Goal: Task Accomplishment & Management: Manage account settings

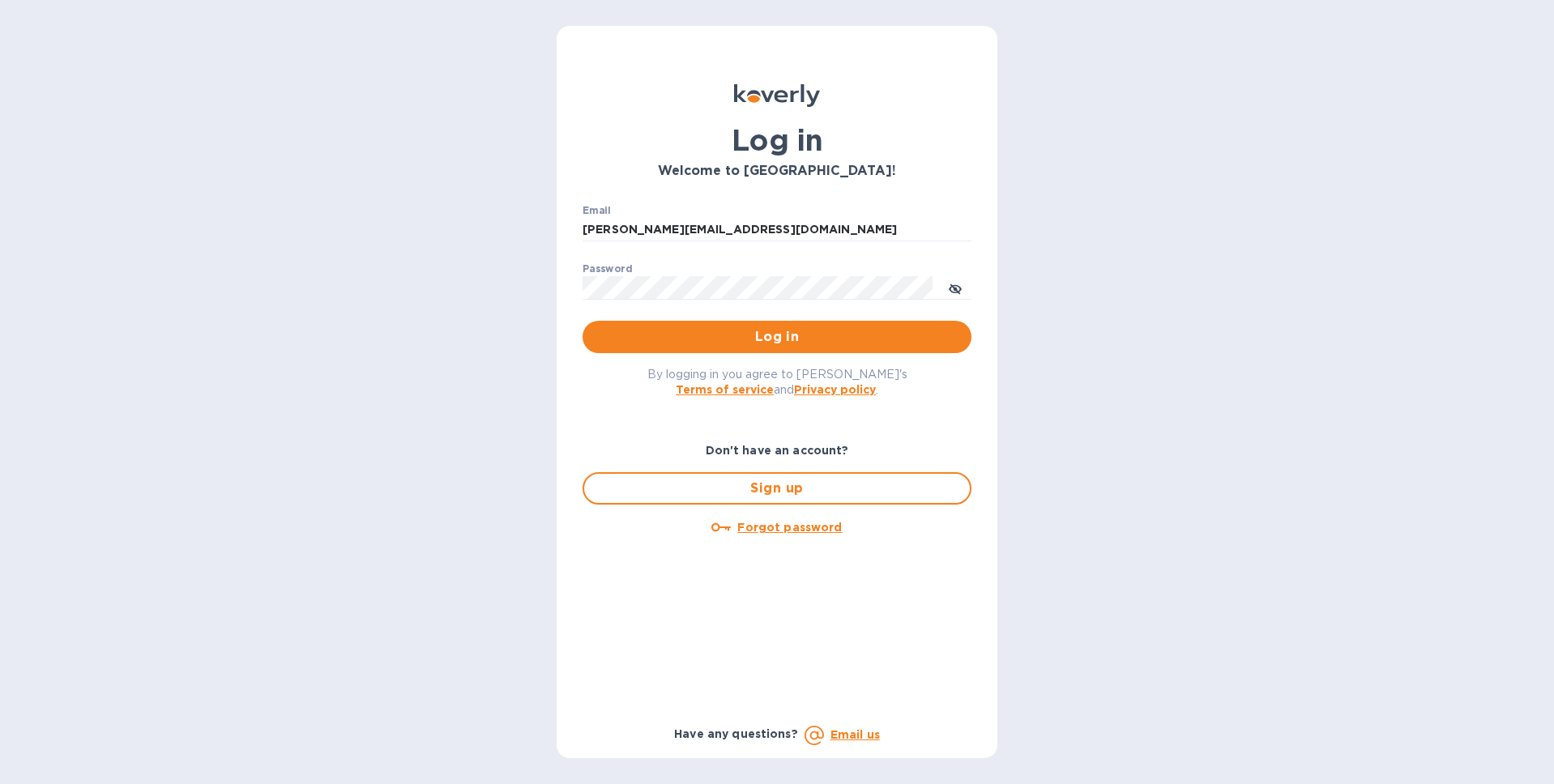
click at [1166, 587] on div "Log in Welcome to [GEOGRAPHIC_DATA]! Email [PERSON_NAME][EMAIL_ADDRESS][DOMAIN_…" at bounding box center [777, 392] width 1554 height 784
click at [770, 341] on span "Log in" at bounding box center [777, 336] width 363 height 20
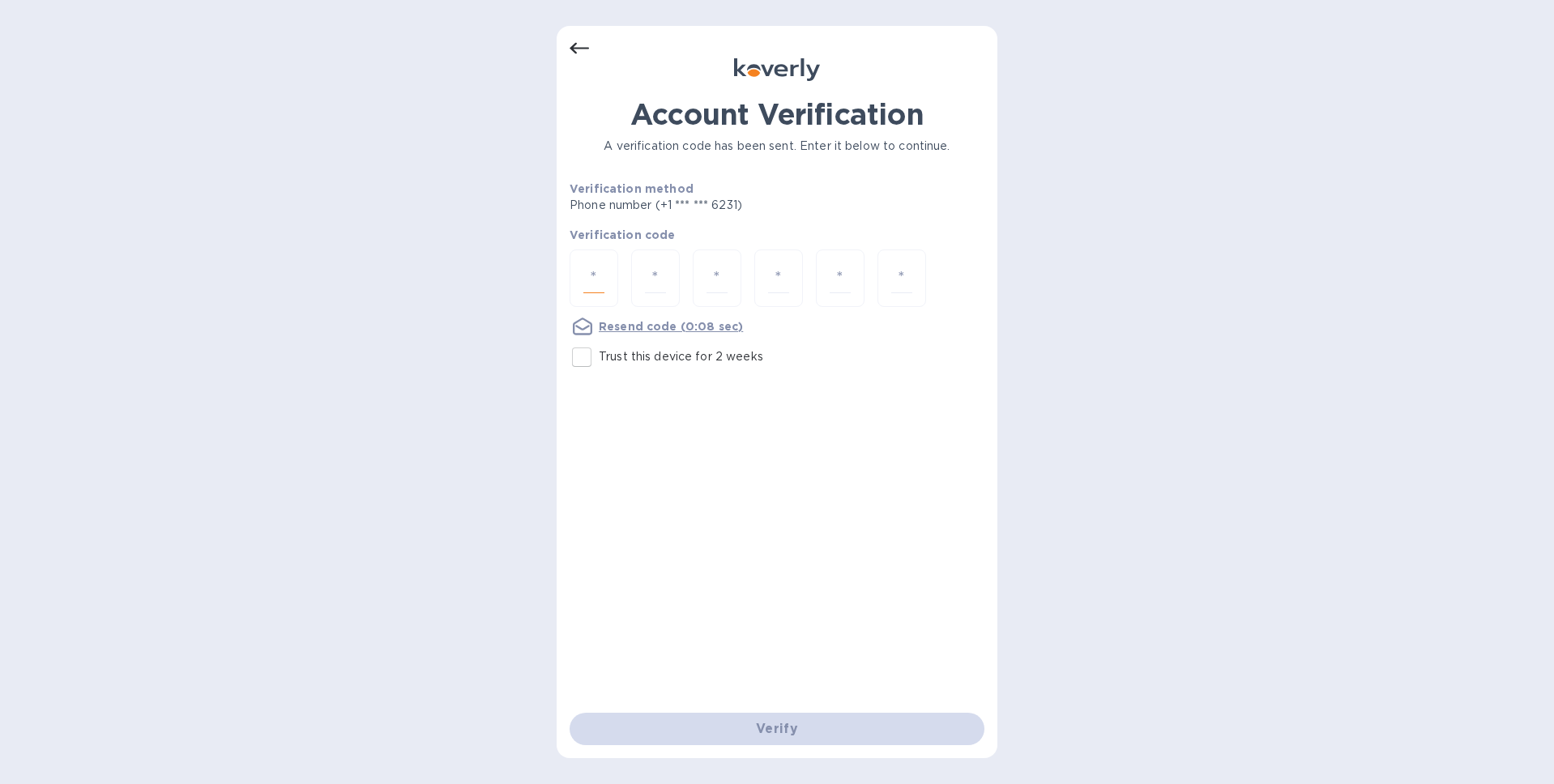
click at [601, 272] on input "number" at bounding box center [594, 278] width 21 height 30
type input "7"
type input "2"
type input "1"
type input "3"
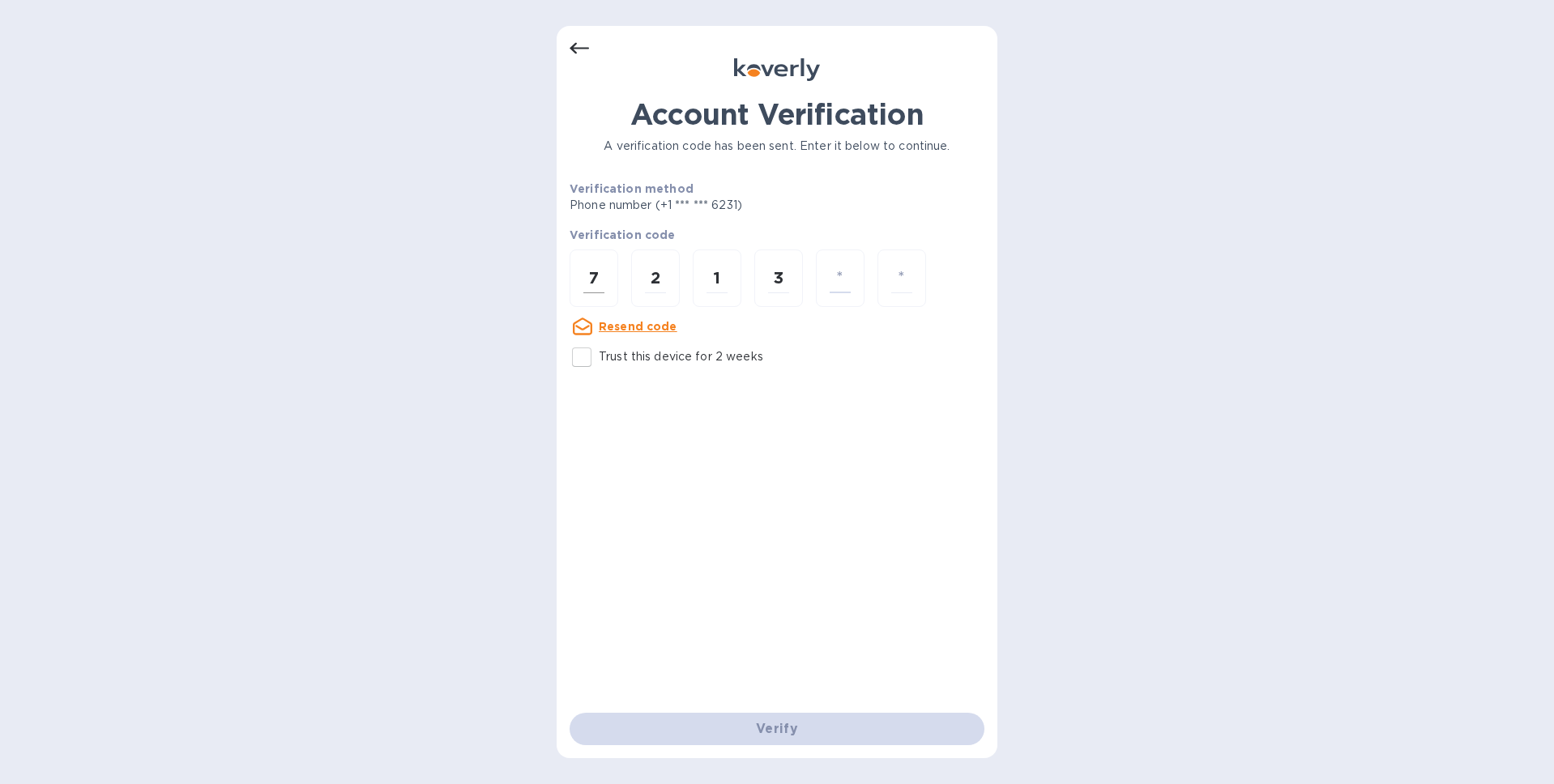
type input "8"
type input "6"
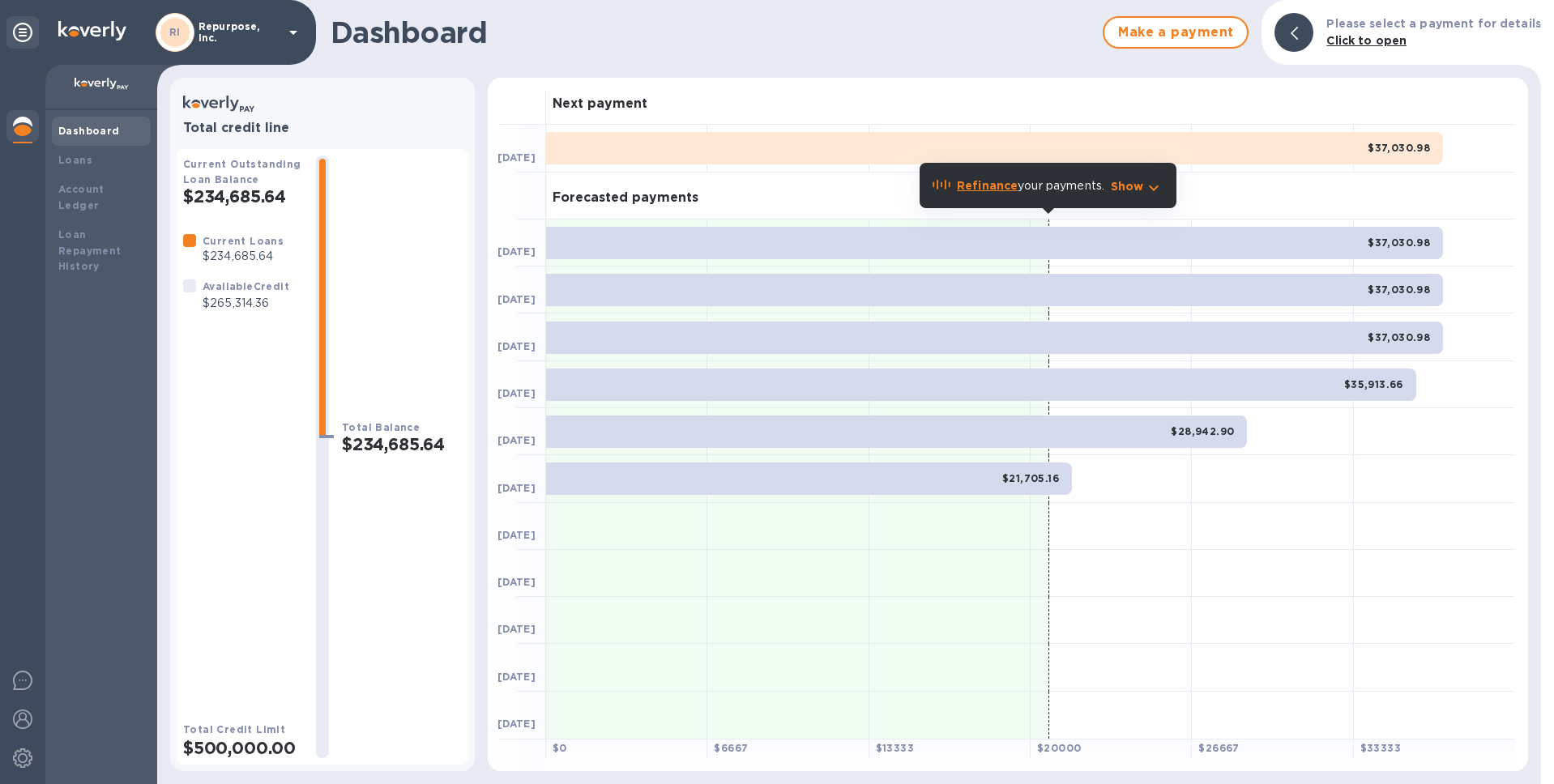
click at [222, 299] on p "$265,314.36" at bounding box center [245, 304] width 87 height 17
copy p "265,314.36"
